Goal: Navigation & Orientation: Find specific page/section

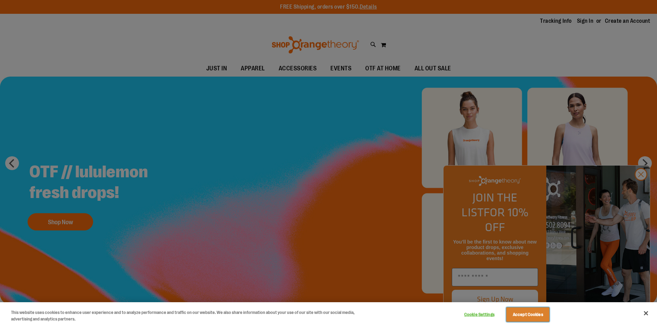
click at [527, 316] on button "Accept Cookies" at bounding box center [528, 314] width 43 height 14
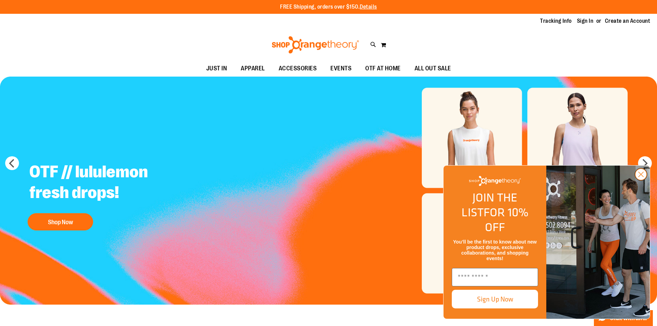
click at [637, 180] on circle "Close dialog" at bounding box center [641, 174] width 11 height 11
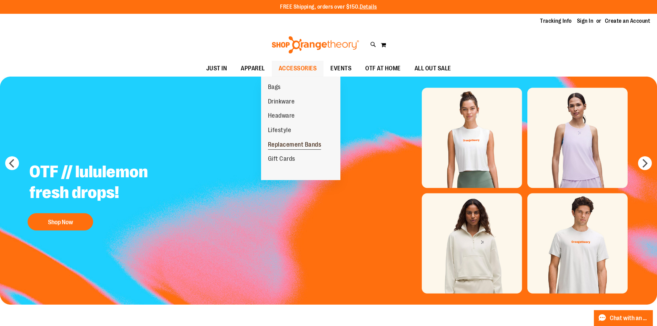
click at [287, 145] on span "Replacement Bands" at bounding box center [294, 145] width 53 height 9
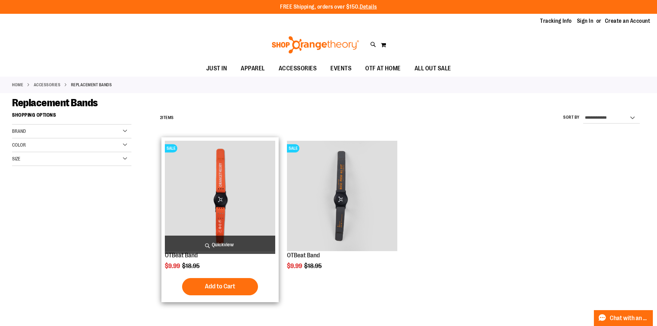
click at [266, 219] on img "product" at bounding box center [220, 196] width 110 height 110
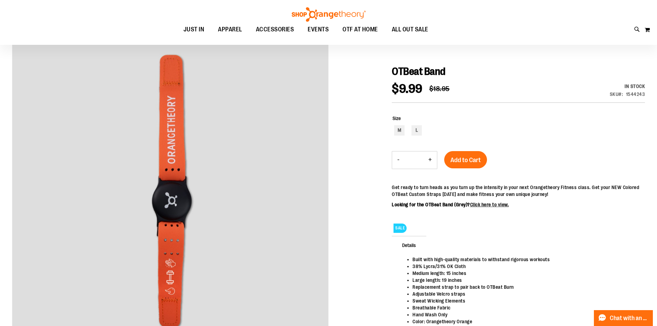
scroll to position [103, 0]
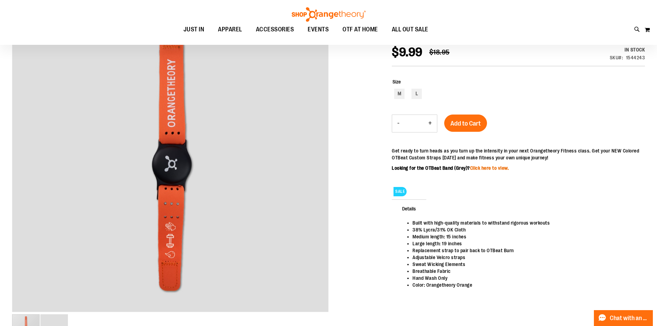
click at [487, 170] on link "Click here to view." at bounding box center [489, 168] width 39 height 6
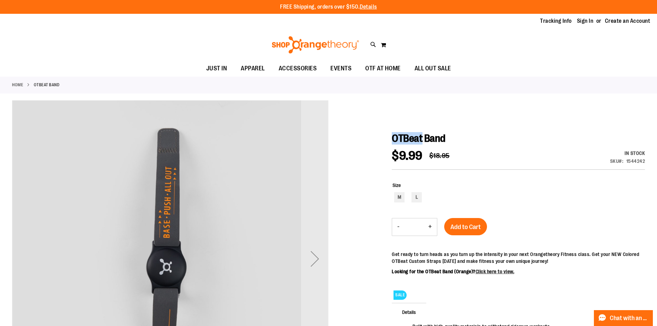
drag, startPoint x: 394, startPoint y: 137, endPoint x: 428, endPoint y: 137, distance: 34.2
click at [428, 137] on span "OTBeat Band" at bounding box center [419, 139] width 54 height 12
copy span "OTBeat"
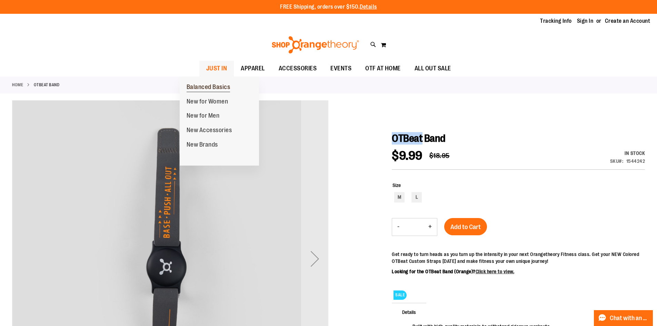
click at [208, 88] on span "Balanced Basics" at bounding box center [209, 88] width 44 height 9
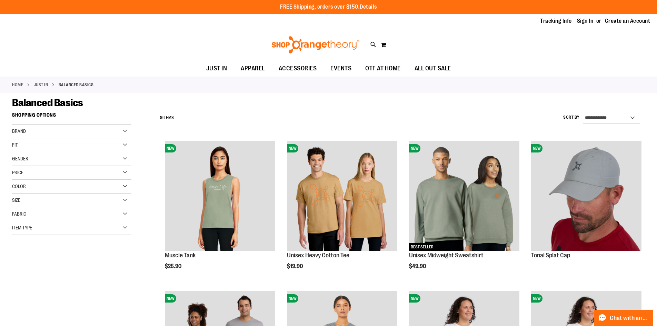
click at [545, 26] on div "Tracking Info Sign In Return to Procurement Create an Account" at bounding box center [328, 21] width 657 height 15
click at [559, 22] on link "Tracking Info" at bounding box center [556, 21] width 32 height 8
